Goal: Task Accomplishment & Management: Manage account settings

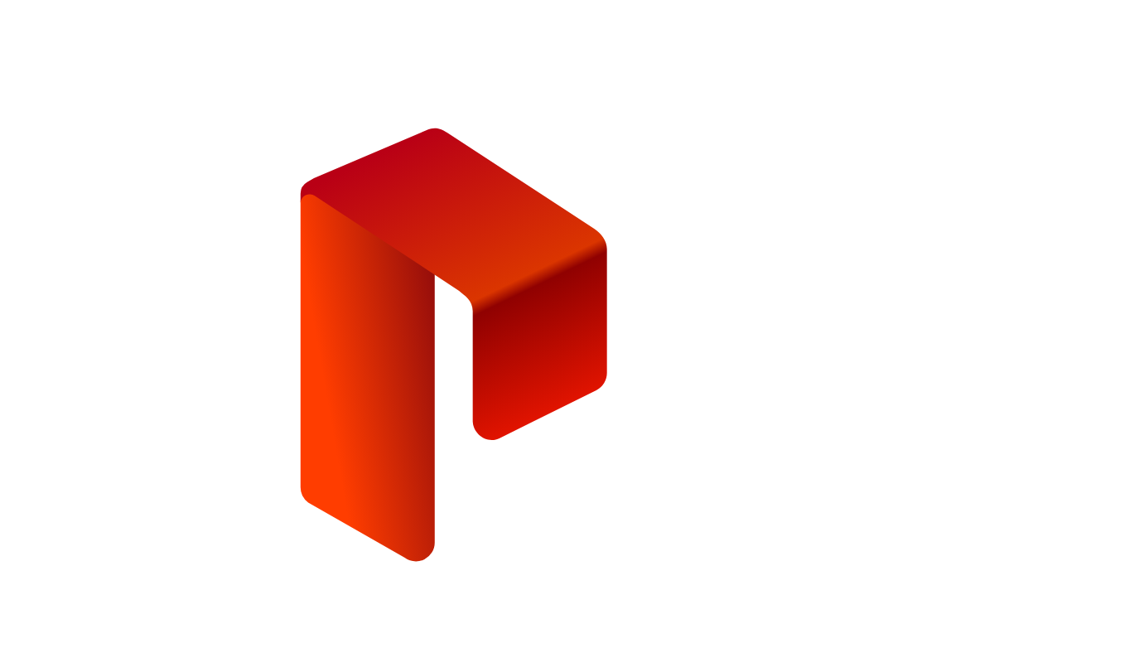
type input "*"
type input "**********"
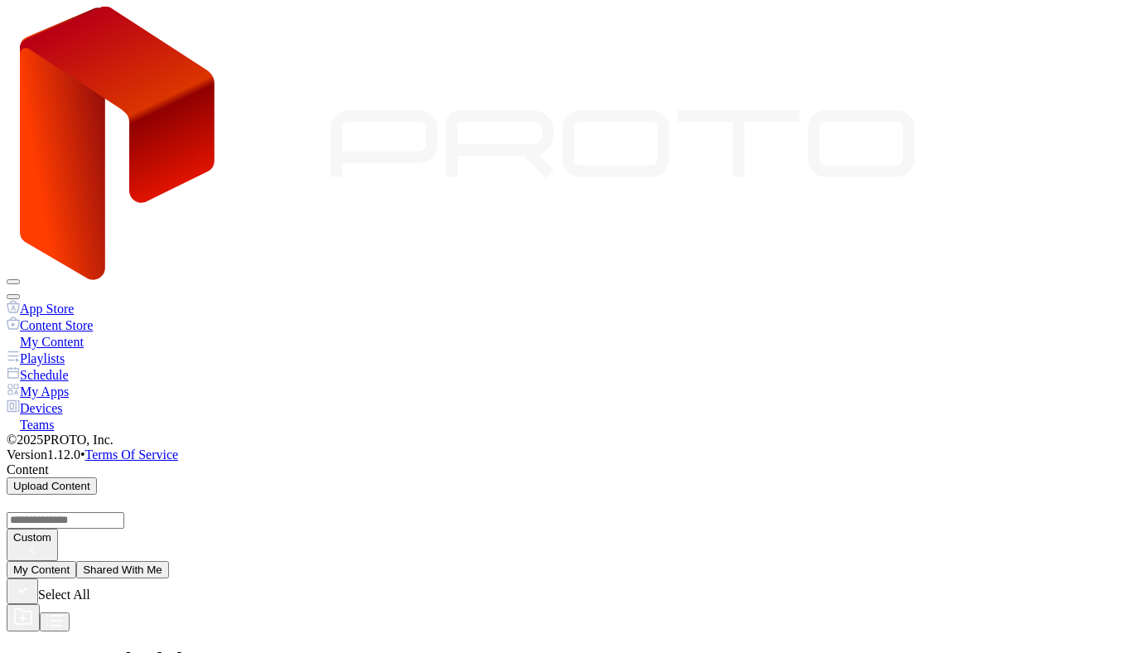
click at [20, 294] on button "button" at bounding box center [13, 296] width 13 height 5
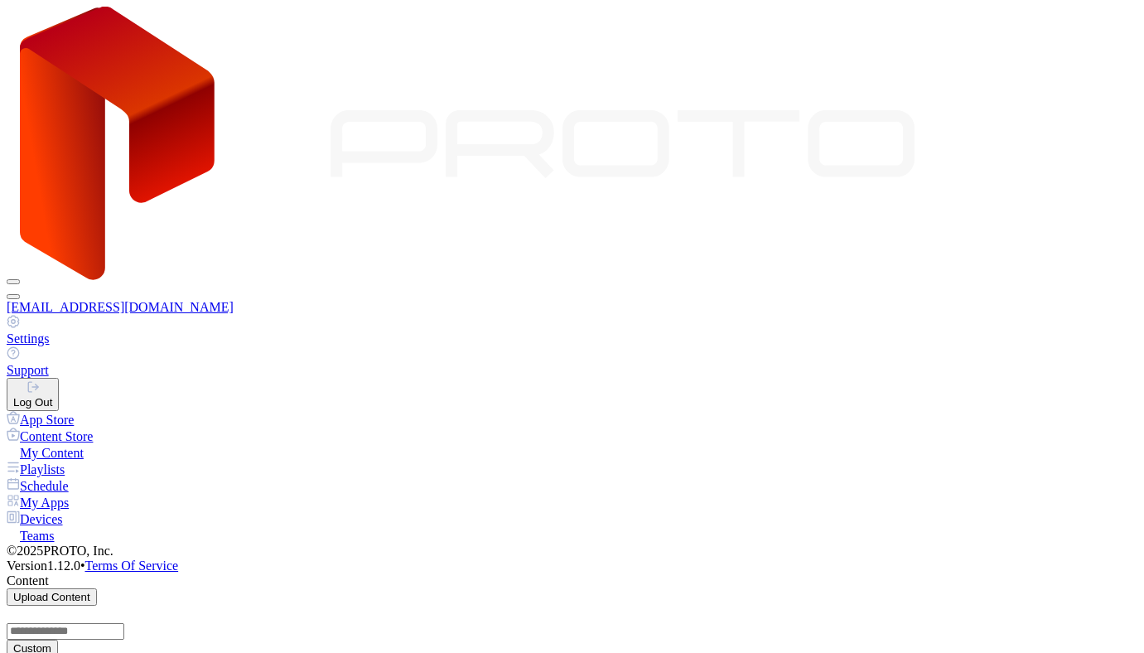
click at [20, 294] on button "button" at bounding box center [13, 296] width 13 height 5
